Goal: Task Accomplishment & Management: Manage account settings

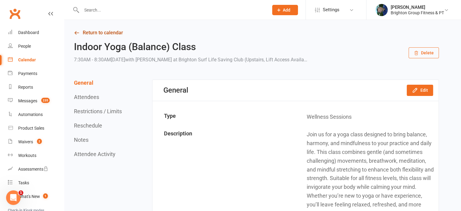
click at [84, 35] on link "Return to calendar" at bounding box center [256, 33] width 365 height 8
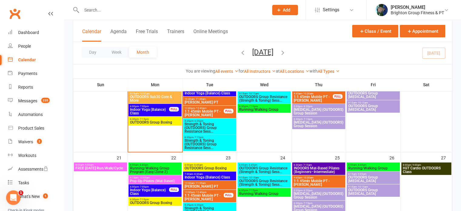
scroll to position [230, 0]
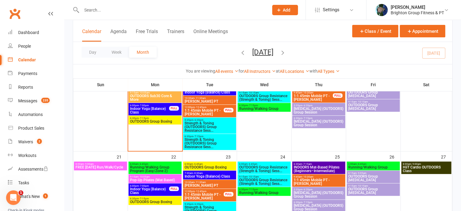
click at [212, 175] on span "Indoor Yoga (Balance) Class" at bounding box center [209, 176] width 51 height 4
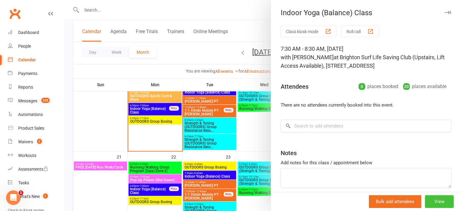
click at [429, 197] on button "View" at bounding box center [439, 201] width 29 height 13
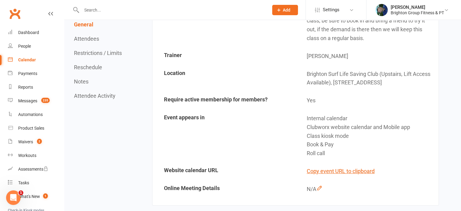
scroll to position [201, 0]
click at [335, 170] on button "Copy event URL to clipboard" at bounding box center [341, 170] width 68 height 9
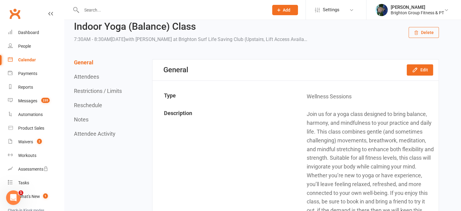
scroll to position [0, 0]
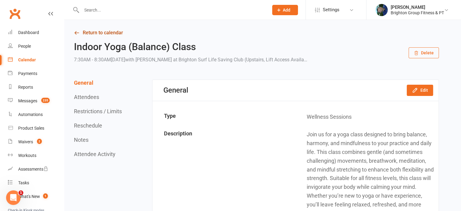
click at [97, 34] on link "Return to calendar" at bounding box center [256, 33] width 365 height 8
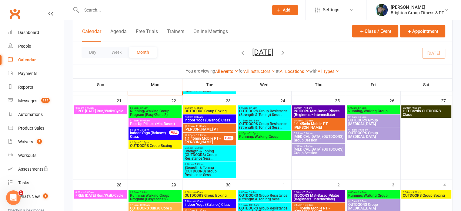
scroll to position [349, 0]
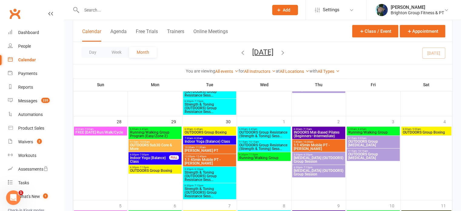
click at [203, 139] on span "Indoor Yoga (Balance) Class" at bounding box center [209, 141] width 51 height 4
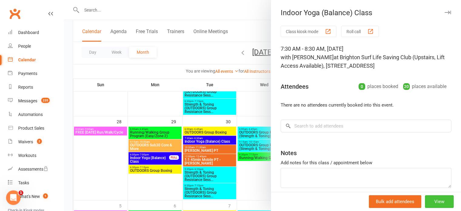
click at [429, 201] on button "View" at bounding box center [439, 201] width 29 height 13
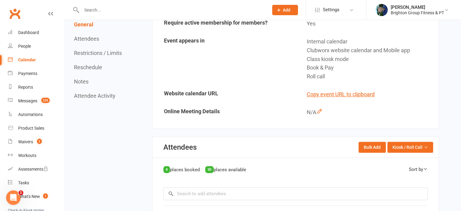
scroll to position [278, 0]
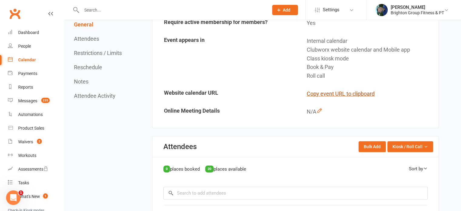
click at [339, 93] on button "Copy event URL to clipboard" at bounding box center [341, 93] width 68 height 9
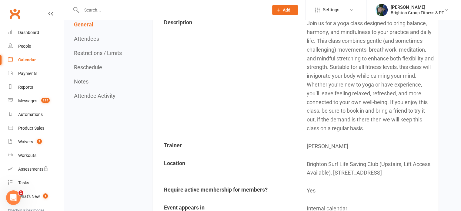
scroll to position [0, 0]
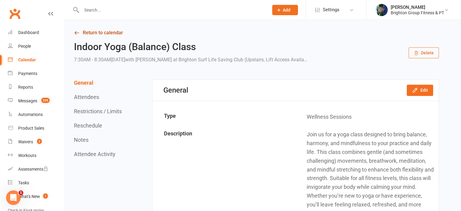
click at [93, 33] on link "Return to calendar" at bounding box center [256, 33] width 365 height 8
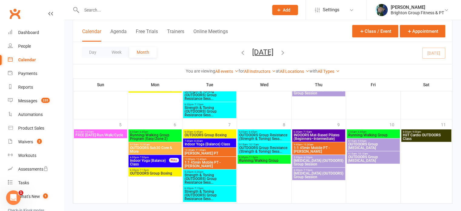
scroll to position [434, 0]
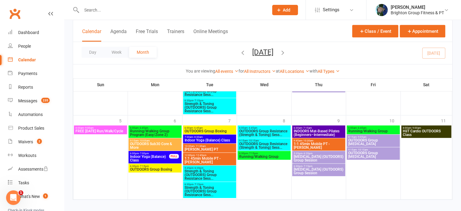
click at [205, 138] on span "Indoor Yoga (Balance) Class" at bounding box center [209, 140] width 51 height 4
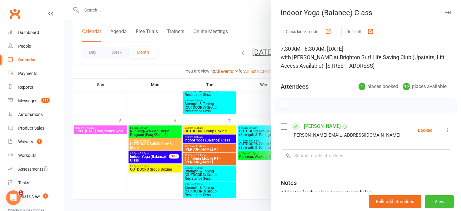
click at [430, 201] on button "View" at bounding box center [439, 201] width 29 height 13
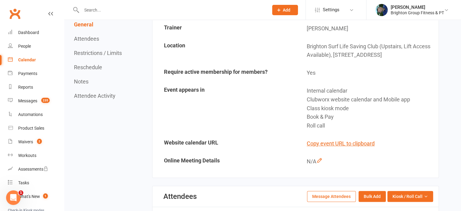
scroll to position [230, 0]
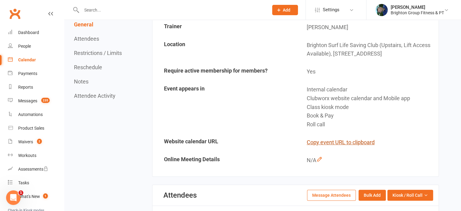
click at [355, 142] on button "Copy event URL to clipboard" at bounding box center [341, 142] width 68 height 9
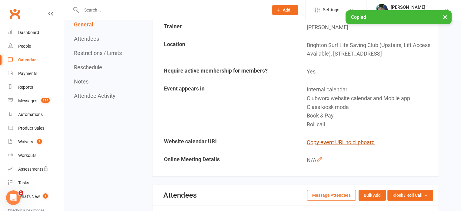
click at [355, 142] on button "Copy event URL to clipboard" at bounding box center [341, 142] width 68 height 9
click at [329, 143] on button "Copy event URL to clipboard" at bounding box center [341, 142] width 68 height 9
click at [330, 139] on button "Copy event URL to clipboard" at bounding box center [341, 142] width 68 height 9
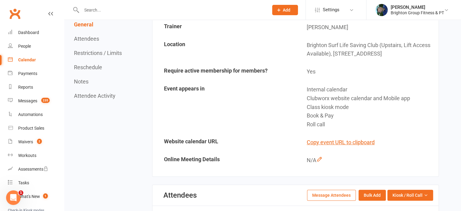
scroll to position [0, 0]
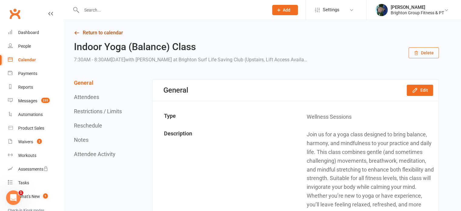
click at [91, 32] on link "Return to calendar" at bounding box center [256, 33] width 365 height 8
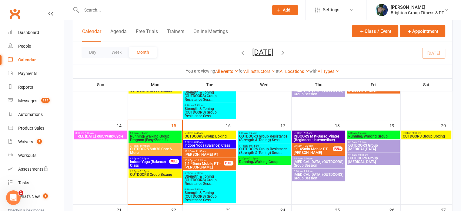
scroll to position [177, 0]
click at [166, 132] on span "6:00am - 6:45am" at bounding box center [155, 133] width 51 height 3
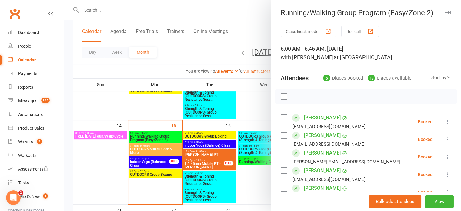
click at [281, 96] on label at bounding box center [284, 96] width 6 height 6
click at [282, 171] on label at bounding box center [284, 170] width 6 height 6
click at [295, 96] on icon "button" at bounding box center [297, 96] width 7 height 7
click at [156, 143] on div at bounding box center [262, 105] width 397 height 211
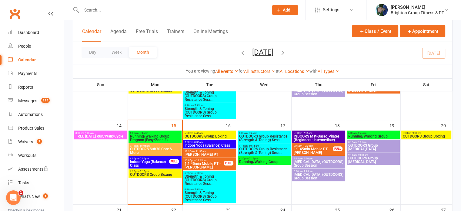
click at [153, 148] on span "OUTDOORS Sub30 Core & More" at bounding box center [155, 150] width 51 height 7
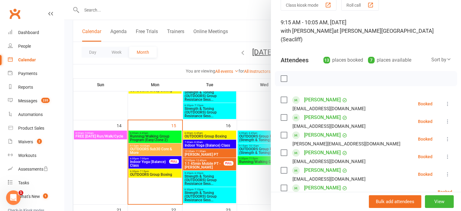
scroll to position [0, 0]
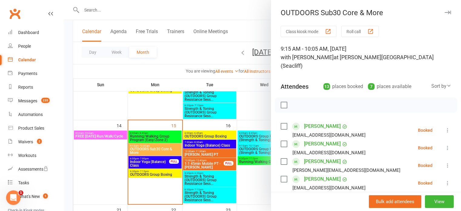
click at [96, 6] on div at bounding box center [262, 105] width 397 height 211
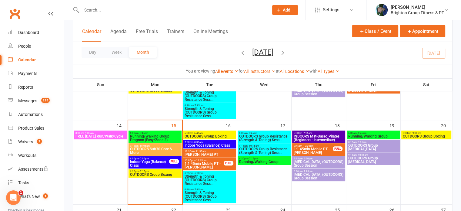
click at [93, 13] on input "text" at bounding box center [172, 10] width 185 height 8
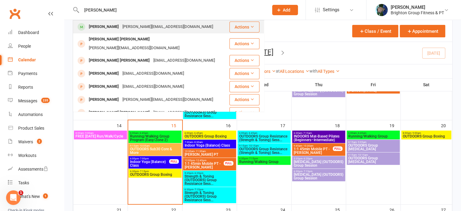
type input "rosalie stott"
click at [99, 27] on div "Rosalie Stott" at bounding box center [104, 26] width 34 height 9
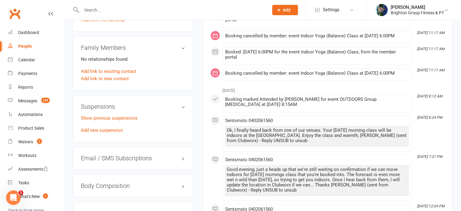
scroll to position [378, 0]
click at [107, 127] on link "Add new suspension" at bounding box center [102, 129] width 42 height 5
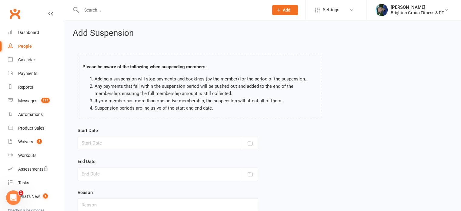
click at [95, 143] on div at bounding box center [168, 142] width 181 height 13
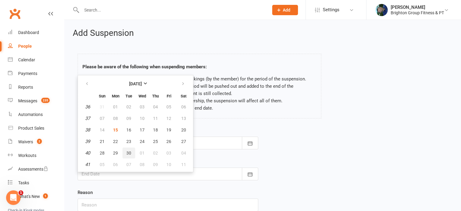
click at [129, 153] on span "30" at bounding box center [128, 152] width 5 height 5
type input "30 Sep 2025"
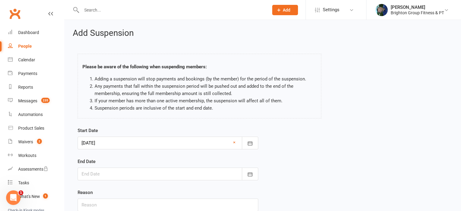
click at [86, 173] on div at bounding box center [168, 173] width 181 height 13
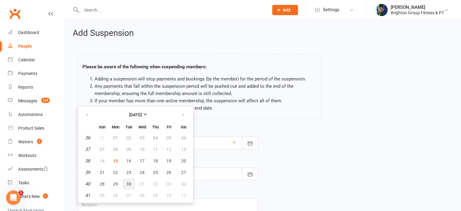
click at [129, 181] on span "30" at bounding box center [128, 183] width 5 height 5
type input "30 Sep 2025"
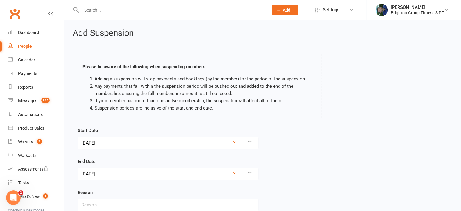
click at [99, 140] on div at bounding box center [168, 142] width 181 height 13
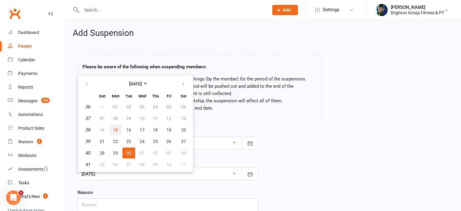
click at [113, 130] on span "15" at bounding box center [115, 129] width 5 height 5
type input "15 Sep 2025"
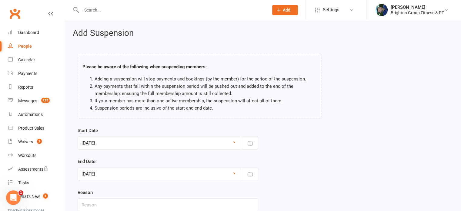
scroll to position [48, 0]
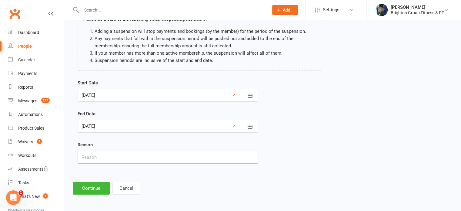
click at [99, 157] on input "text" at bounding box center [168, 157] width 181 height 13
type input "Away in Turkey, Instanbul, and Greek Islands"
click at [91, 184] on button "Continue" at bounding box center [91, 188] width 37 height 13
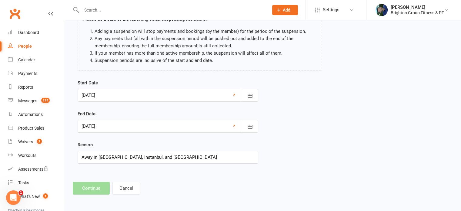
scroll to position [0, 0]
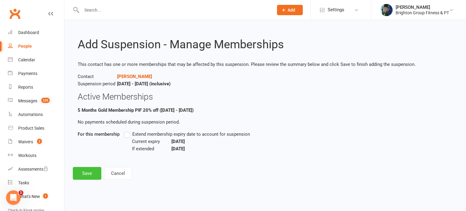
click at [84, 174] on button "Save" at bounding box center [87, 173] width 29 height 13
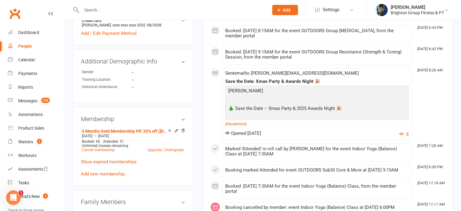
scroll to position [222, 0]
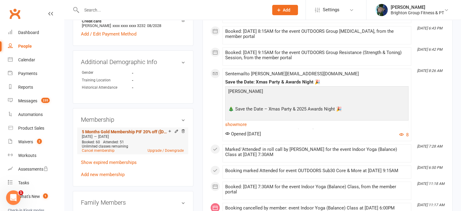
click at [105, 129] on link "5 Months Gold Membership PIF 20% off (19/5/25 - 18/10/25)" at bounding box center [125, 131] width 86 height 5
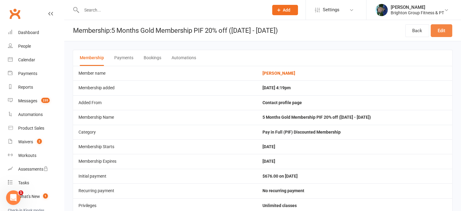
click at [443, 30] on link "Edit" at bounding box center [442, 30] width 22 height 13
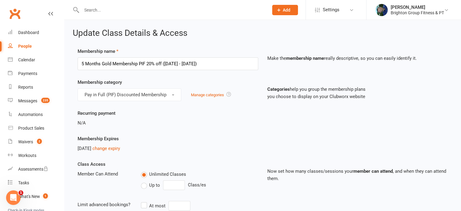
scroll to position [74, 0]
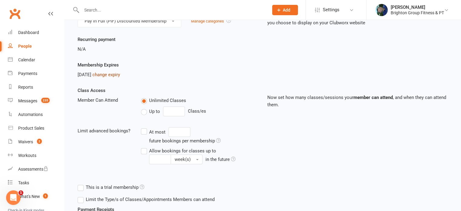
click at [112, 75] on link "change expiry" at bounding box center [106, 74] width 28 height 5
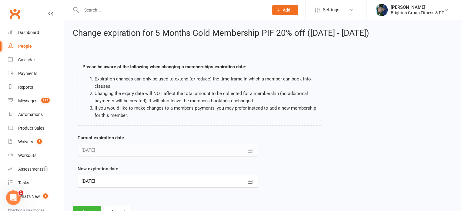
scroll to position [24, 0]
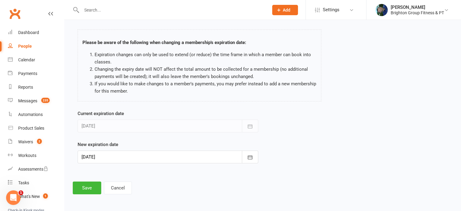
click at [92, 157] on div at bounding box center [168, 156] width 181 height 13
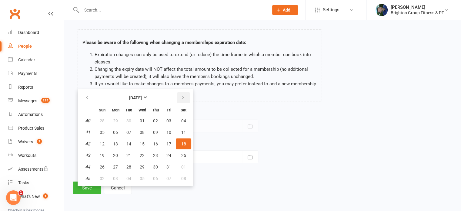
click at [181, 98] on icon "button" at bounding box center [183, 97] width 4 height 5
click at [183, 143] on span "15" at bounding box center [183, 143] width 5 height 5
type input "15 Nov 2025"
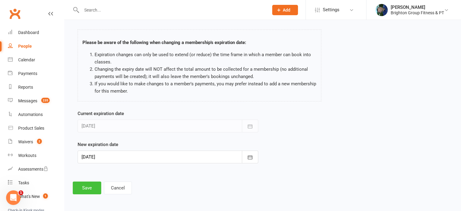
click at [89, 186] on button "Save" at bounding box center [87, 187] width 29 height 13
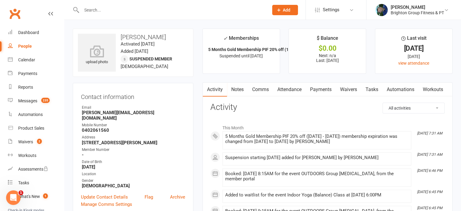
click at [92, 8] on input "text" at bounding box center [172, 10] width 185 height 8
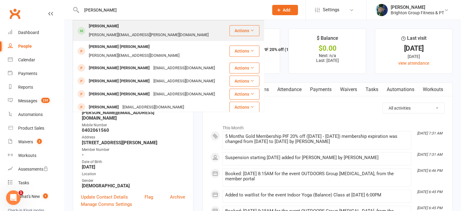
type input "diana"
click at [93, 25] on div "[PERSON_NAME]" at bounding box center [104, 26] width 34 height 9
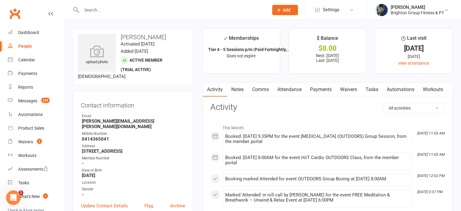
click at [319, 88] on link "Payments" at bounding box center [321, 89] width 30 height 14
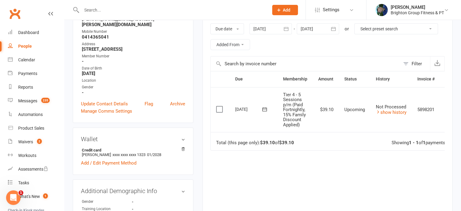
scroll to position [201, 0]
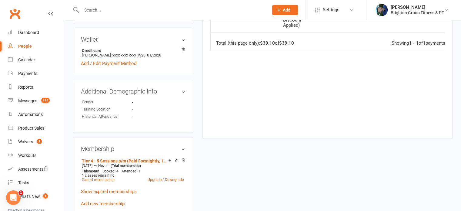
click at [268, 91] on div "Due Contact Membership Amount Status History Invoice # Select this 02 Oct 2025 …" at bounding box center [327, 49] width 234 height 157
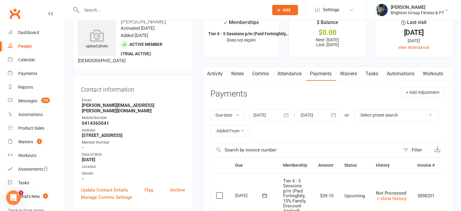
scroll to position [15, 0]
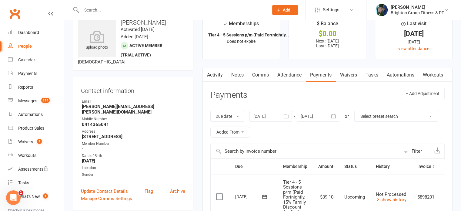
click at [292, 74] on link "Attendance" at bounding box center [289, 75] width 33 height 14
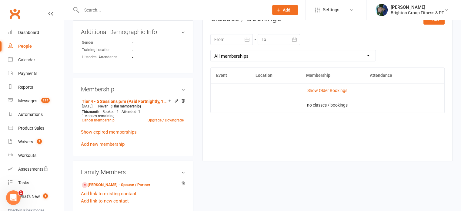
scroll to position [262, 0]
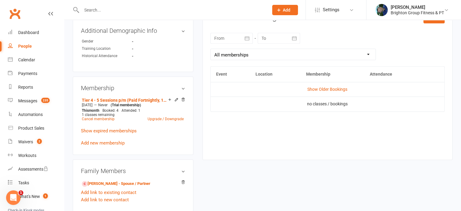
click at [227, 39] on div at bounding box center [231, 38] width 42 height 11
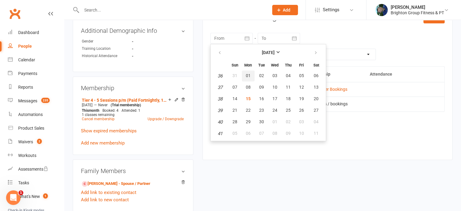
click at [250, 73] on button "01" at bounding box center [248, 75] width 13 height 11
type input "01 Sep 2025"
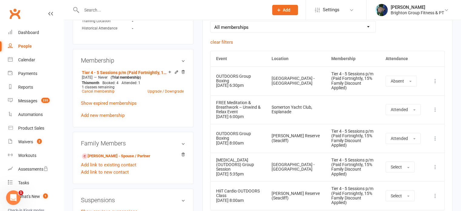
scroll to position [290, 0]
click at [435, 78] on icon at bounding box center [435, 81] width 6 height 6
click at [390, 112] on link "Remove booking" at bounding box center [409, 117] width 60 height 12
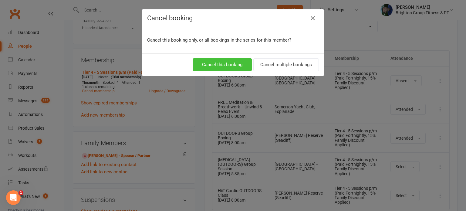
click at [226, 62] on button "Cancel this booking" at bounding box center [222, 64] width 59 height 13
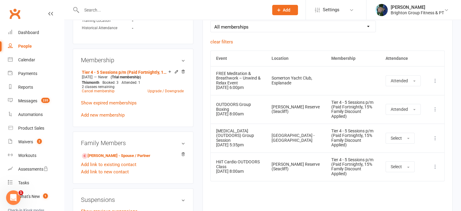
click at [435, 135] on icon at bounding box center [435, 138] width 6 height 6
click at [401, 171] on link "Remove booking" at bounding box center [409, 174] width 60 height 12
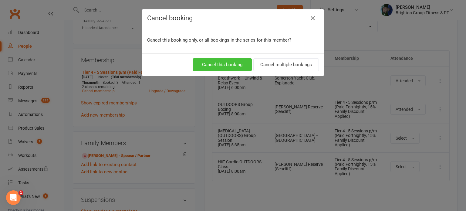
click at [235, 62] on button "Cancel this booking" at bounding box center [222, 64] width 59 height 13
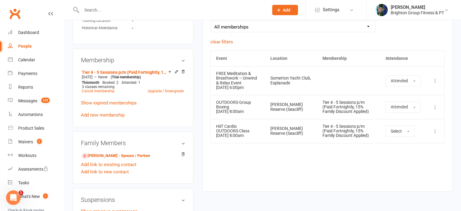
click at [436, 131] on icon at bounding box center [435, 131] width 6 height 6
click at [388, 168] on link "Remove booking" at bounding box center [409, 167] width 60 height 12
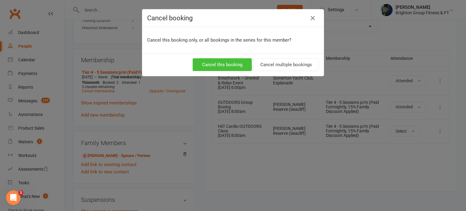
click at [224, 69] on button "Cancel this booking" at bounding box center [222, 64] width 59 height 13
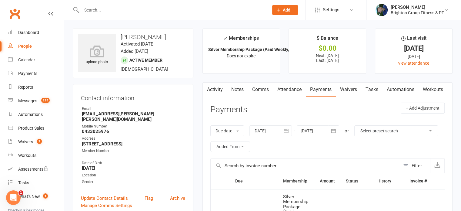
click at [260, 88] on link "Comms" at bounding box center [260, 89] width 25 height 14
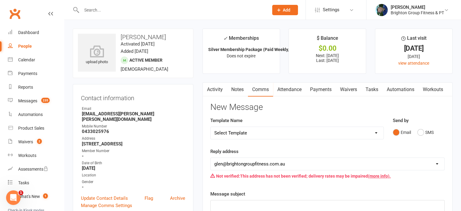
scroll to position [89, 0]
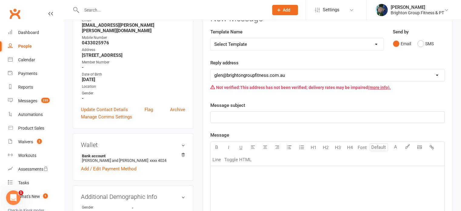
click at [248, 115] on p "﻿" at bounding box center [327, 116] width 226 height 7
click at [225, 178] on div "﻿" at bounding box center [328, 211] width 234 height 91
drag, startPoint x: 251, startPoint y: 117, endPoint x: 205, endPoint y: 116, distance: 46.4
click at [205, 116] on div "Activity Notes Comms Attendance Payments Waivers Tasks Automations Workouts New…" at bounding box center [328, 186] width 250 height 384
click at [27, 31] on div "Dashboard" at bounding box center [28, 32] width 21 height 5
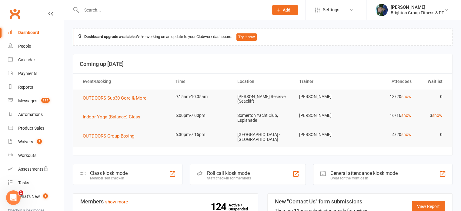
click at [103, 7] on input "text" at bounding box center [172, 10] width 185 height 8
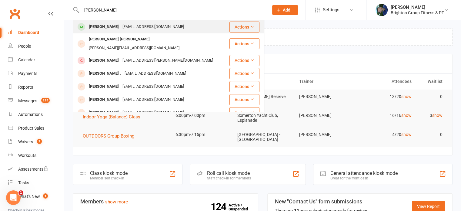
type input "carolyn vicary"
click at [97, 27] on div "Carolyn Vicary" at bounding box center [104, 26] width 34 height 9
